Goal: Transaction & Acquisition: Purchase product/service

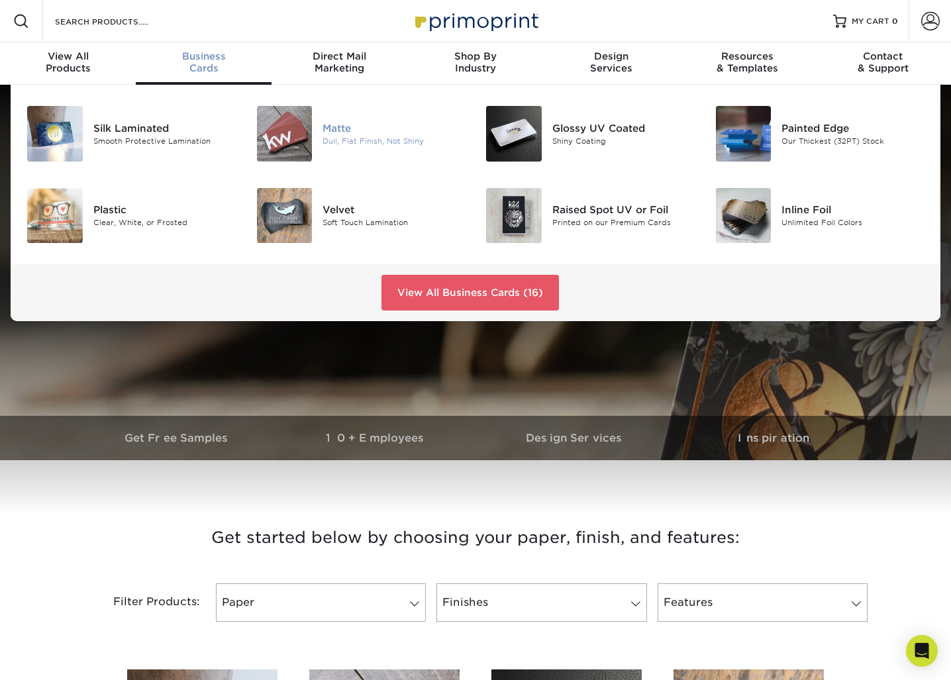
click at [342, 134] on div "Matte" at bounding box center [393, 127] width 143 height 15
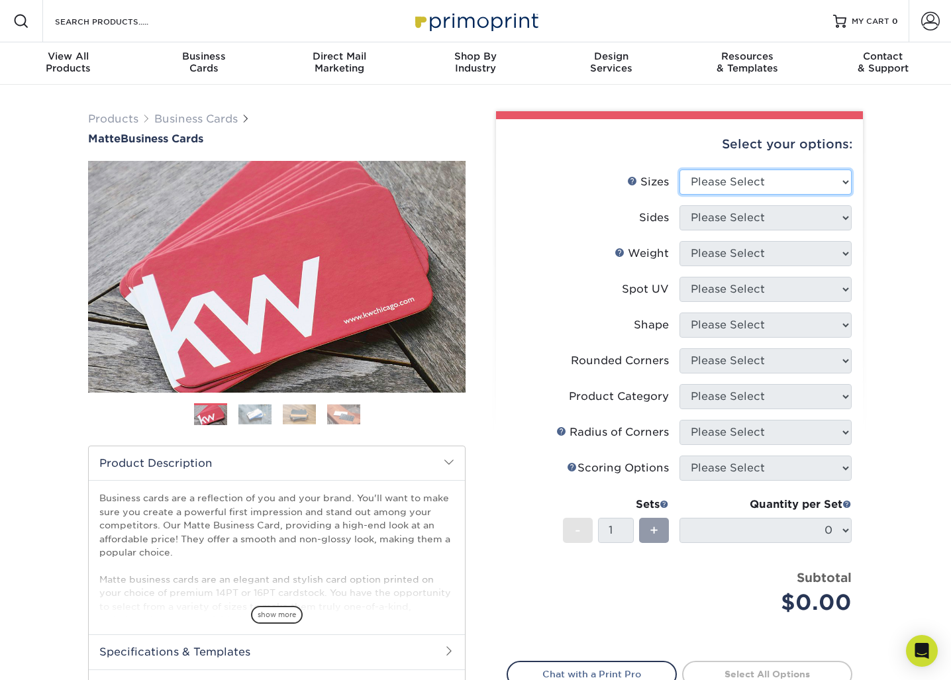
click at [771, 186] on select "Please Select 1.5" x 3.5" - Mini 1.75" x 3.5" - Mini 2" x 2" - Square 2" x 3" -…" at bounding box center [765, 181] width 172 height 25
select select "2.00x3.50"
click at [679, 169] on select "Please Select 1.5" x 3.5" - Mini 1.75" x 3.5" - Mini 2" x 2" - Square 2" x 3" -…" at bounding box center [765, 181] width 172 height 25
click at [751, 222] on select "Please Select Print Both Sides Print Front Only" at bounding box center [765, 217] width 172 height 25
select select "13abbda7-1d64-4f25-8bb2-c179b224825d"
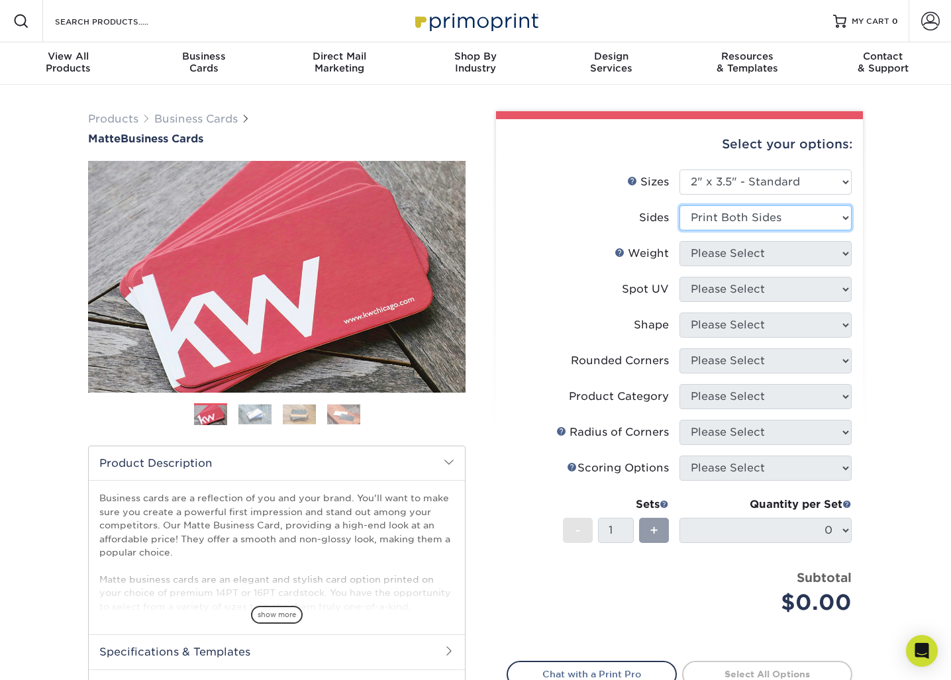
click at [679, 205] on select "Please Select Print Both Sides Print Front Only" at bounding box center [765, 217] width 172 height 25
click at [756, 256] on select "Please Select 16PT 14PT" at bounding box center [765, 253] width 172 height 25
select select "16PT"
click at [679, 241] on select "Please Select 16PT 14PT" at bounding box center [765, 253] width 172 height 25
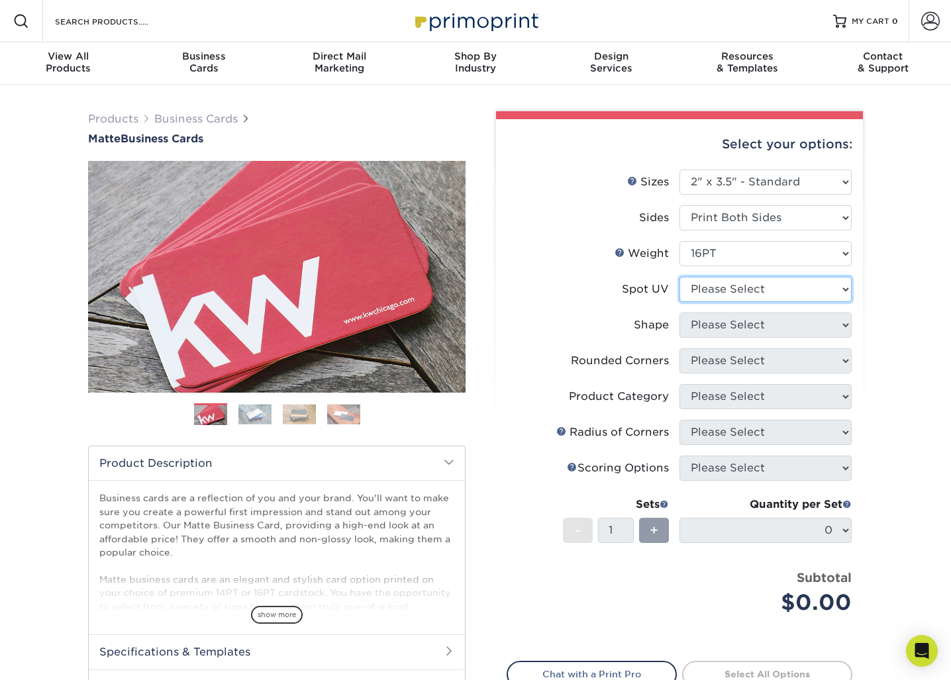
click at [735, 289] on select "Please Select No Spot UV Front and Back (Both Sides) Front Only Back Only" at bounding box center [765, 289] width 172 height 25
click at [679, 277] on select "Please Select No Spot UV Front and Back (Both Sides) Front Only Back Only" at bounding box center [765, 289] width 172 height 25
click at [715, 283] on select "Please Select No Spot UV Front and Back (Both Sides) Front Only Back Only" at bounding box center [765, 289] width 172 height 25
select select "3"
click at [679, 277] on select "Please Select No Spot UV Front and Back (Both Sides) Front Only Back Only" at bounding box center [765, 289] width 172 height 25
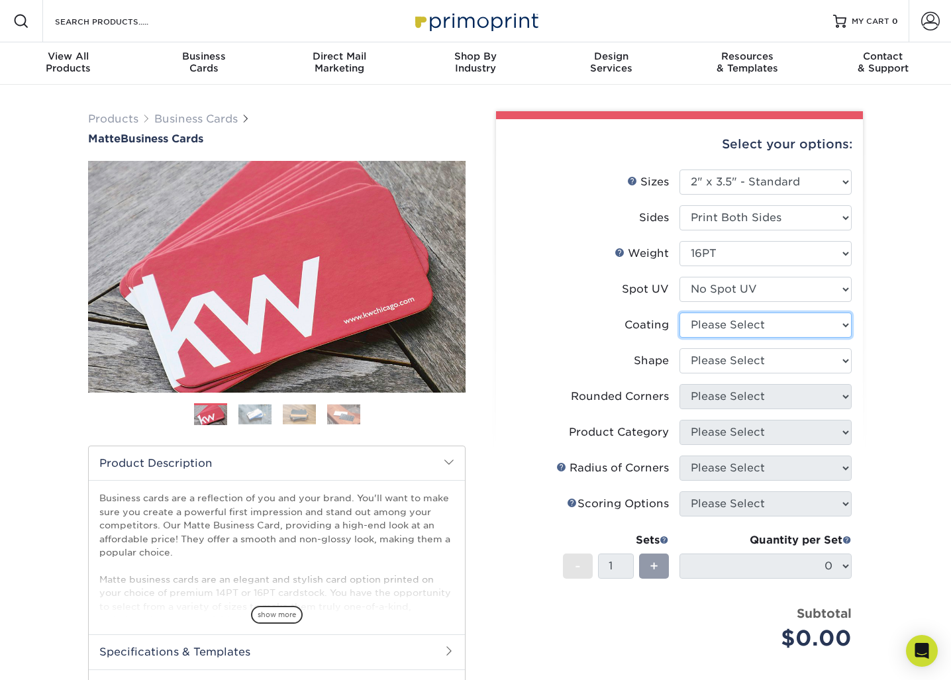
click at [729, 330] on select at bounding box center [765, 324] width 172 height 25
select select "121bb7b5-3b4d-429f-bd8d-bbf80e953313"
click at [679, 312] on select at bounding box center [765, 324] width 172 height 25
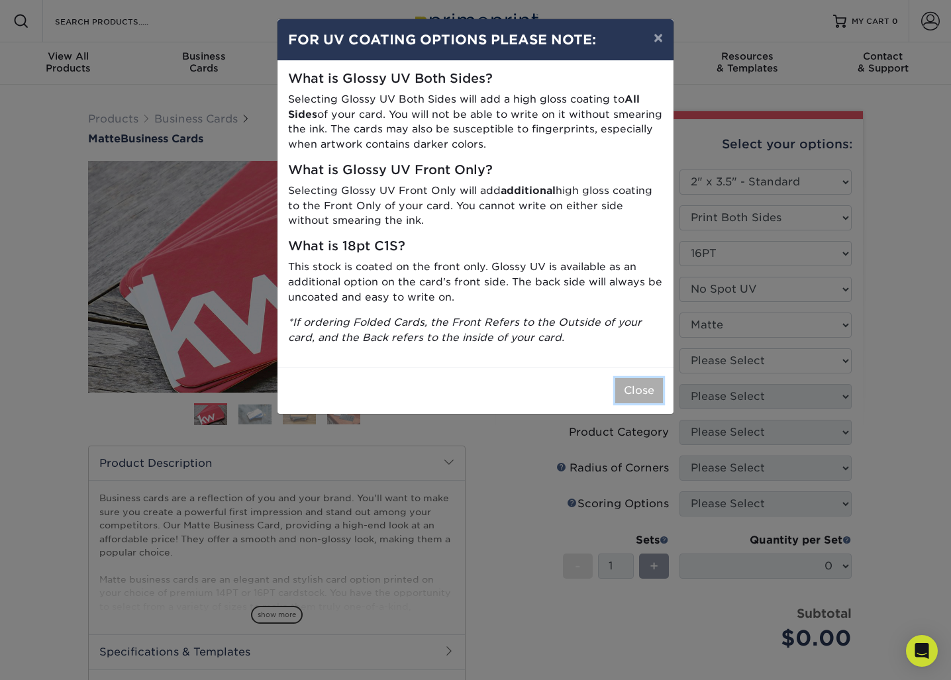
click at [641, 385] on button "Close" at bounding box center [639, 390] width 48 height 25
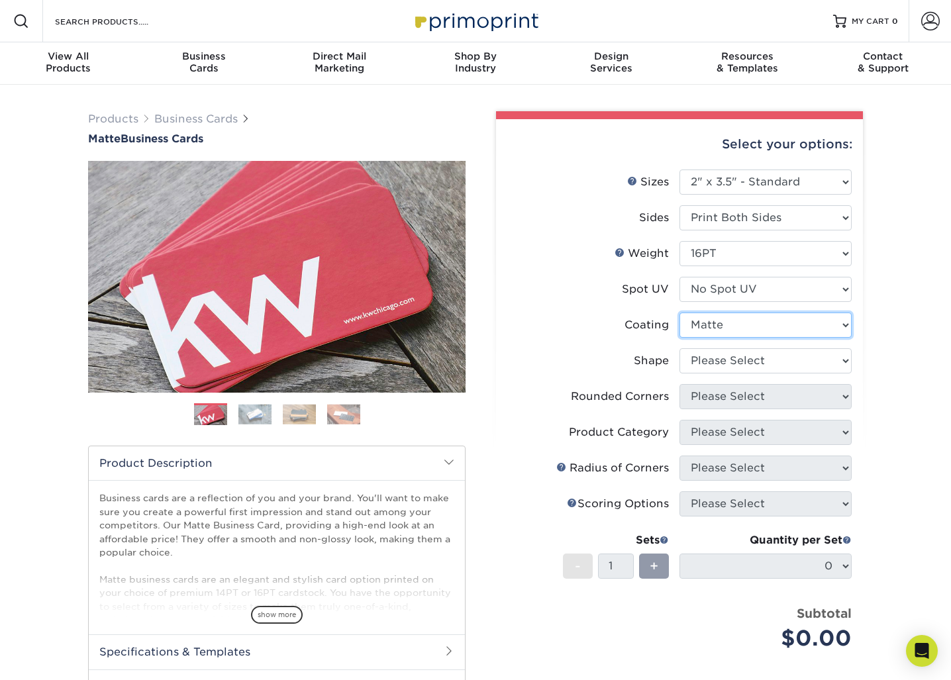
click at [724, 326] on select at bounding box center [765, 324] width 172 height 25
click at [743, 355] on select "Please Select Standard Oval" at bounding box center [765, 360] width 172 height 25
select select "standard"
click at [679, 348] on select "Please Select Standard Oval" at bounding box center [765, 360] width 172 height 25
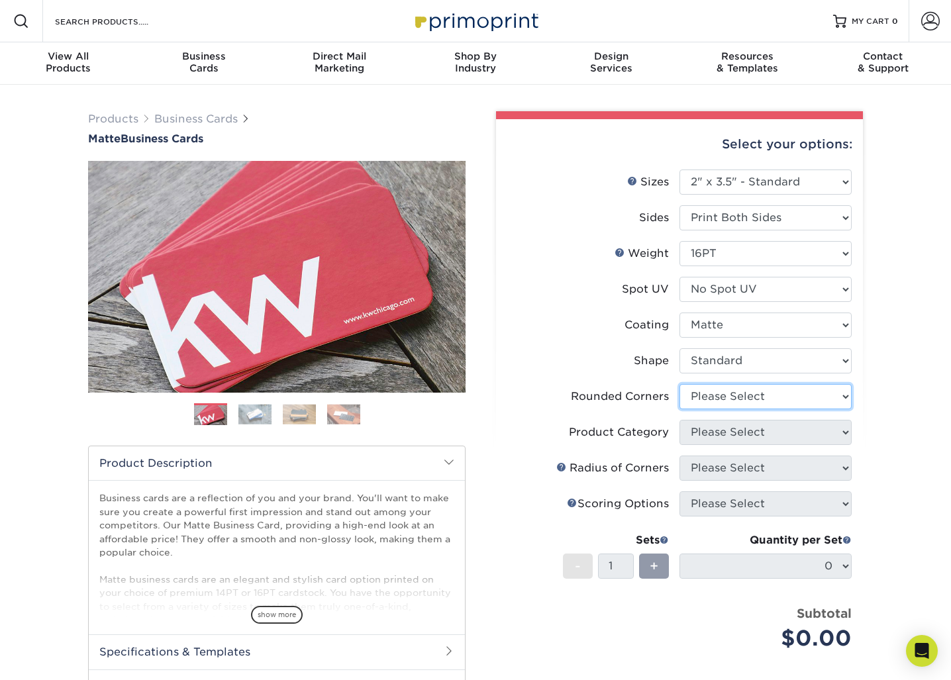
click at [739, 399] on select "Please Select Yes - Round 2 Corners Yes - Round 4 Corners No" at bounding box center [765, 396] width 172 height 25
select select "7672df9e-0e0a-464d-8e1f-920c575e4da3"
click at [679, 384] on select "Please Select Yes - Round 2 Corners Yes - Round 4 Corners No" at bounding box center [765, 396] width 172 height 25
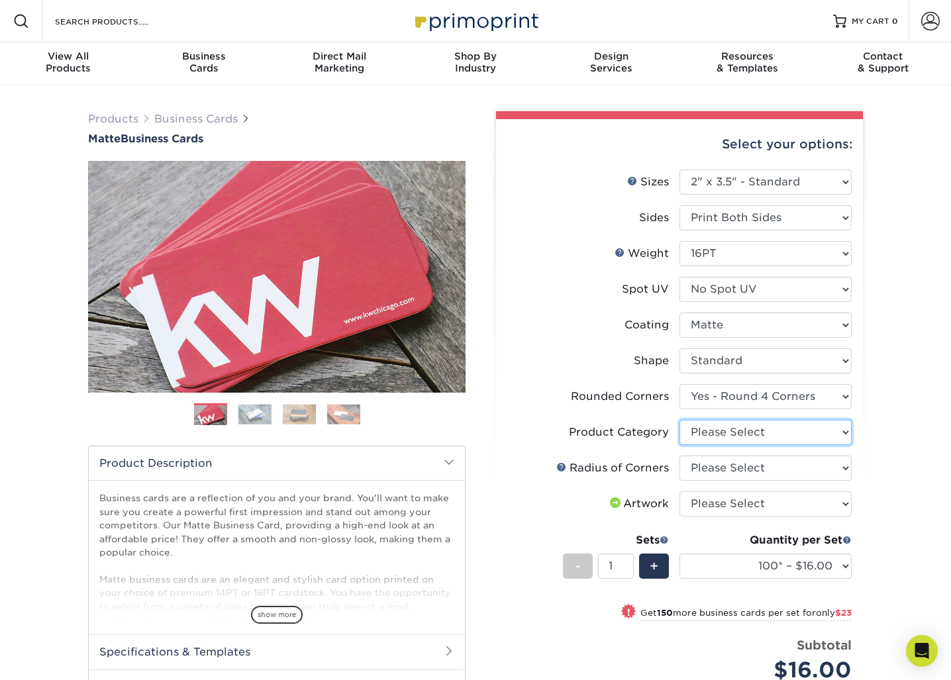
click at [770, 432] on select "Please Select Business Cards" at bounding box center [765, 432] width 172 height 25
select select "3b5148f1-0588-4f88-a218-97bcfdce65c1"
click at [679, 420] on select "Please Select Business Cards" at bounding box center [765, 432] width 172 height 25
click at [767, 463] on select "Please Select Rounded 1/8" Rounded 1/4"" at bounding box center [765, 467] width 172 height 25
select select "589680c7-ee9a-431b-9d12-d7aeb1386a97"
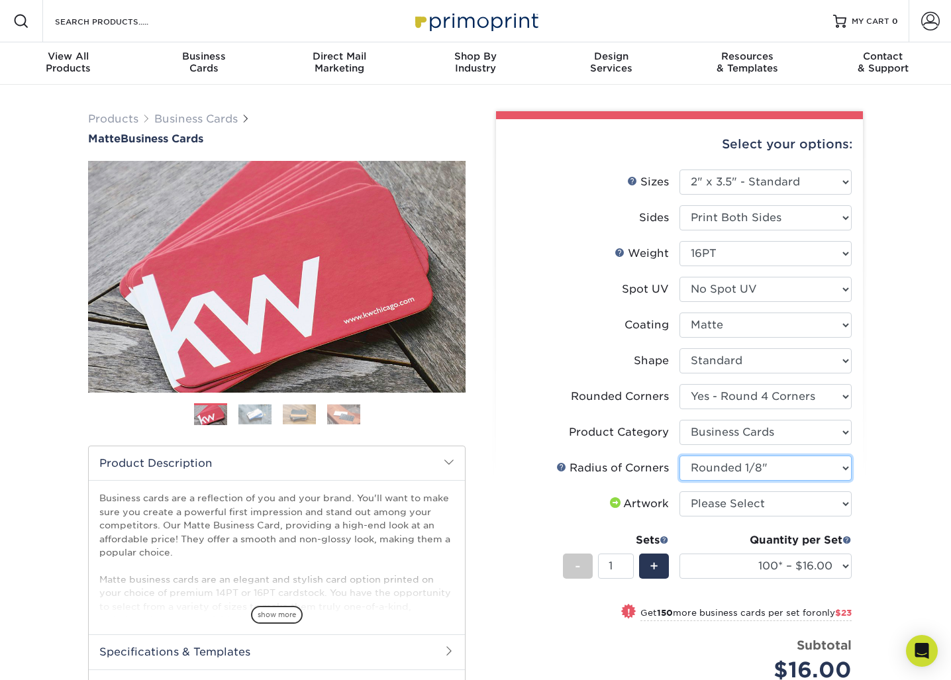
click at [679, 455] on select "Please Select Rounded 1/8" Rounded 1/4"" at bounding box center [765, 467] width 172 height 25
click at [796, 502] on select "Please Select I will upload files I need a design - $100" at bounding box center [765, 503] width 172 height 25
select select "upload"
click at [679, 491] on select "Please Select I will upload files I need a design - $100" at bounding box center [765, 503] width 172 height 25
click at [866, 489] on div "Select your options: Sizes Help Sizes Please Select 1.5" x 3.5" - Mini -" at bounding box center [673, 491] width 397 height 761
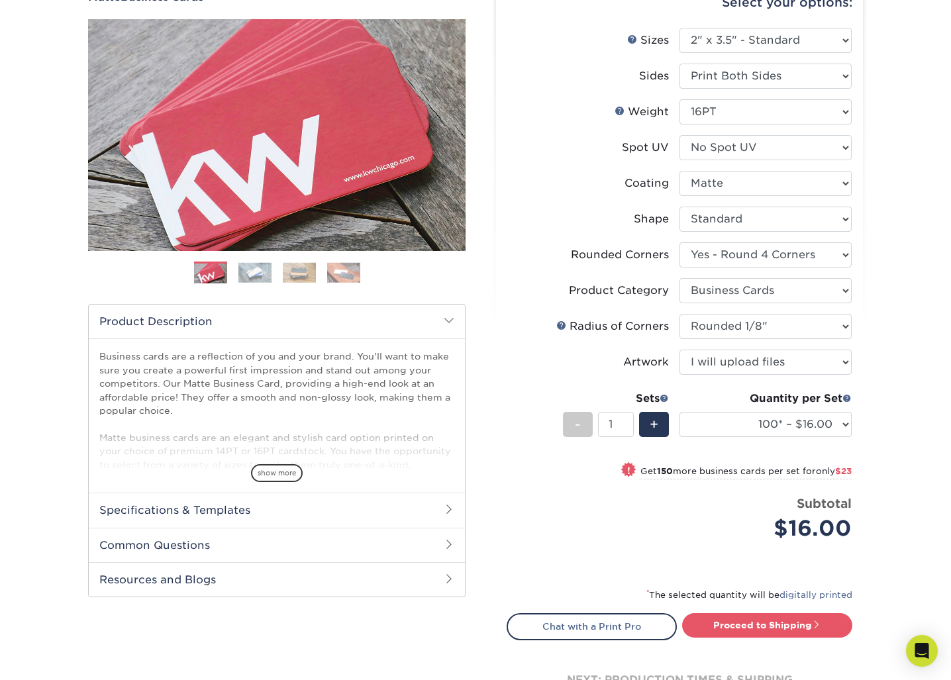
scroll to position [156, 0]
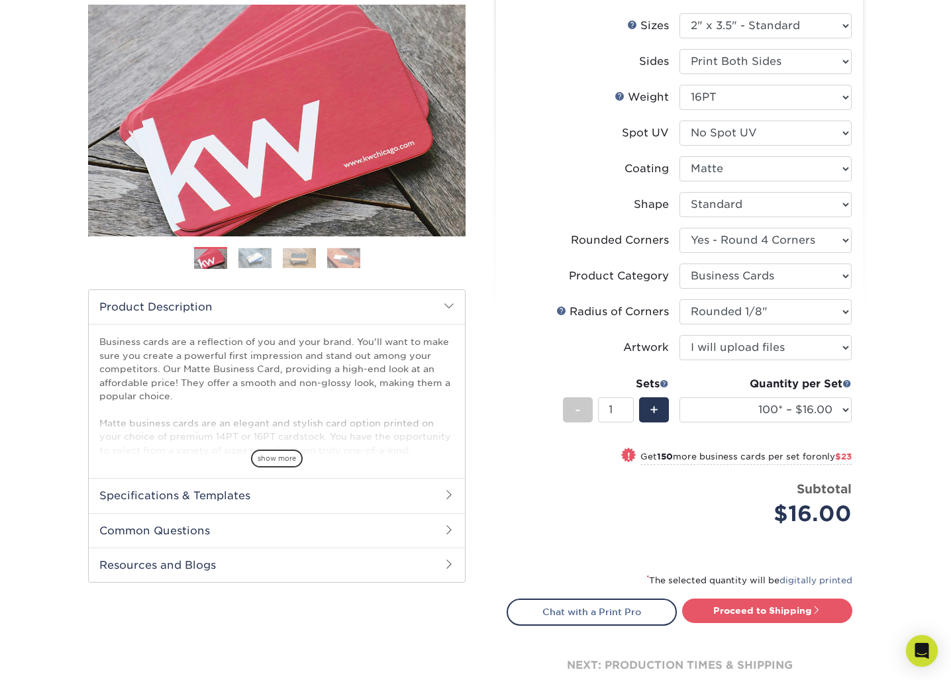
click at [303, 497] on h2 "Specifications & Templates" at bounding box center [277, 495] width 376 height 34
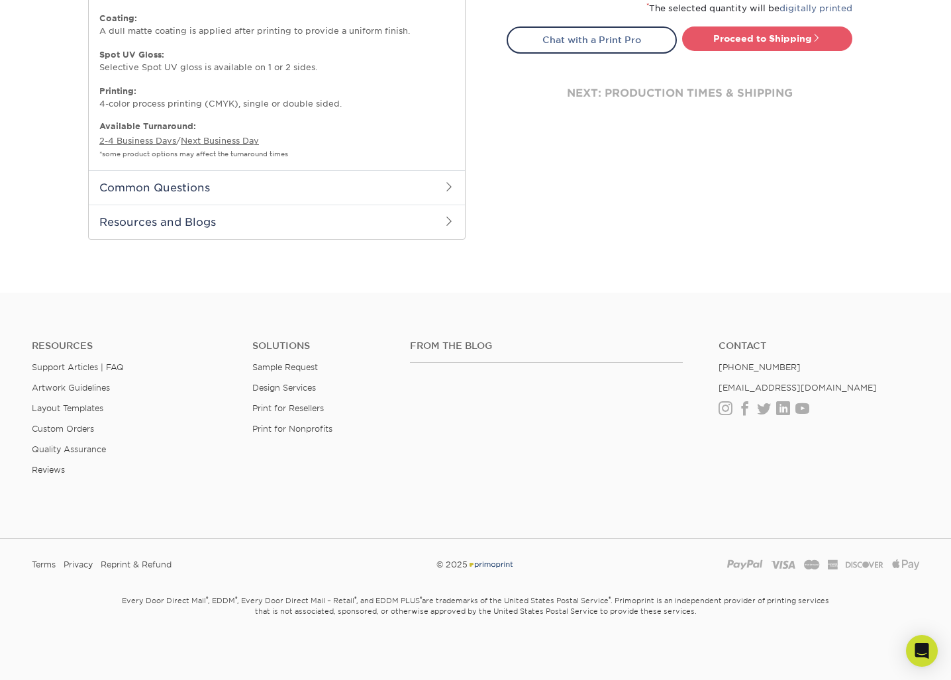
scroll to position [0, 0]
